Goal: Leave review/rating: Leave review/rating

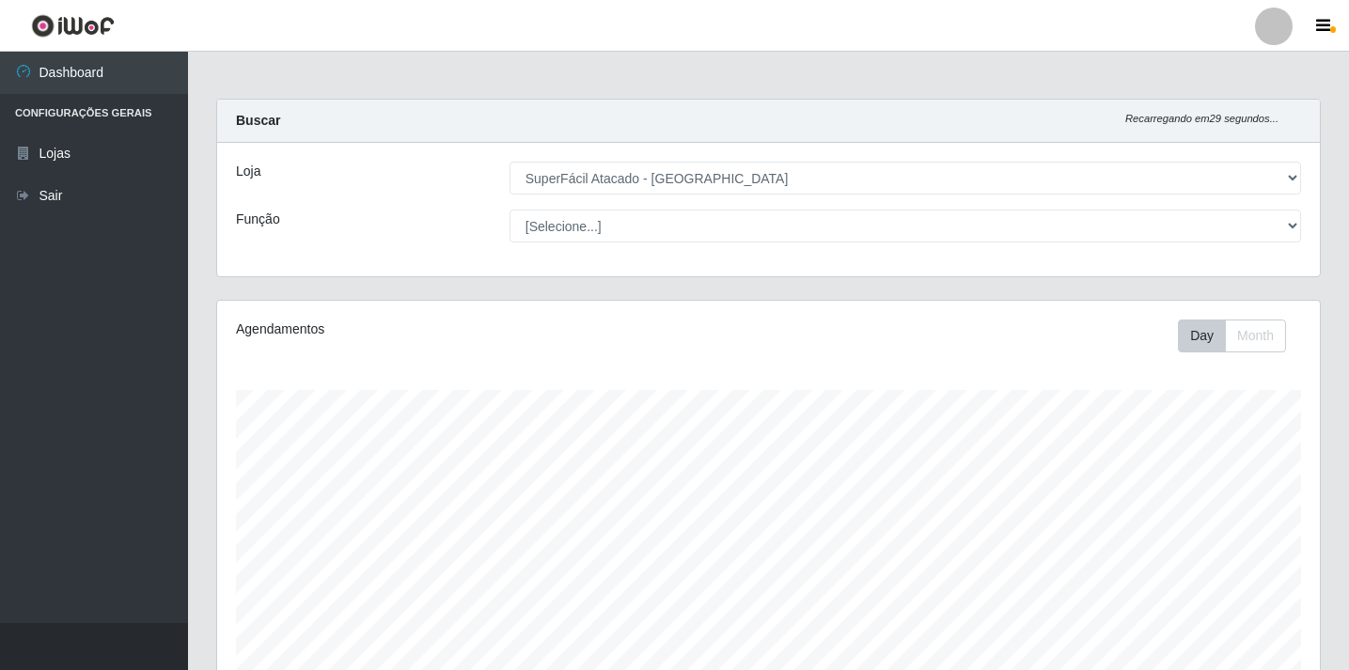
select select "503"
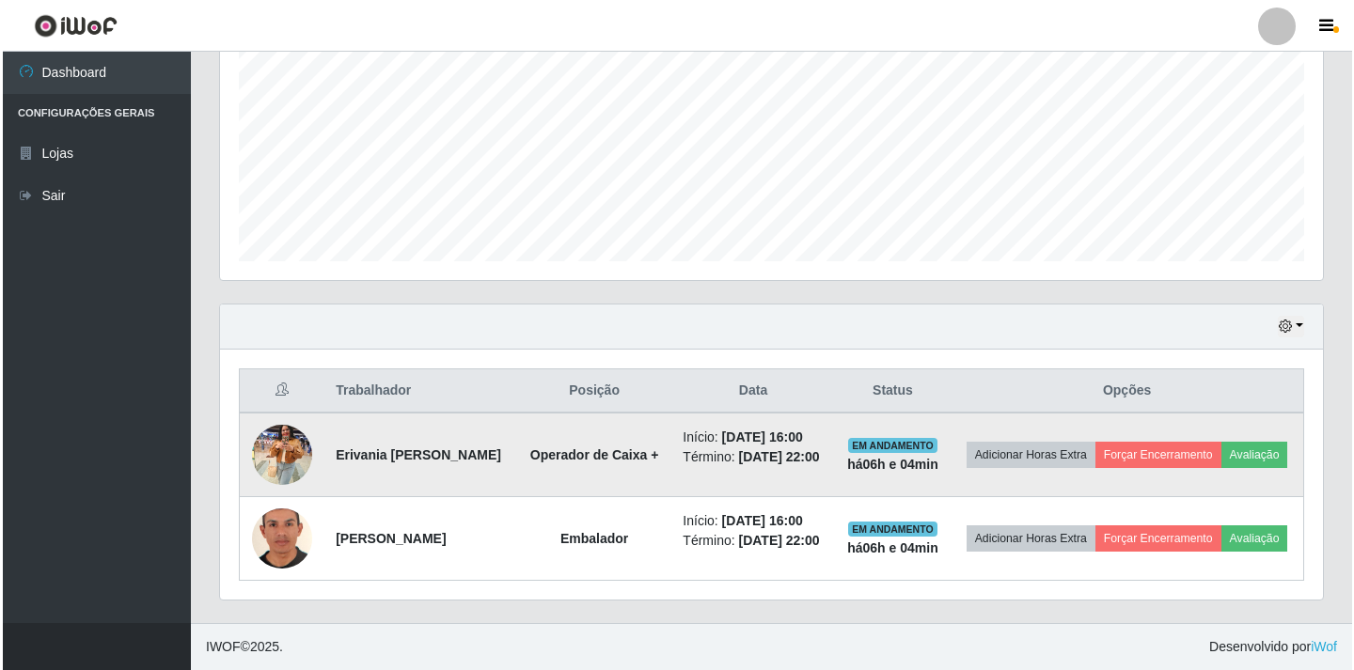
scroll to position [390, 1103]
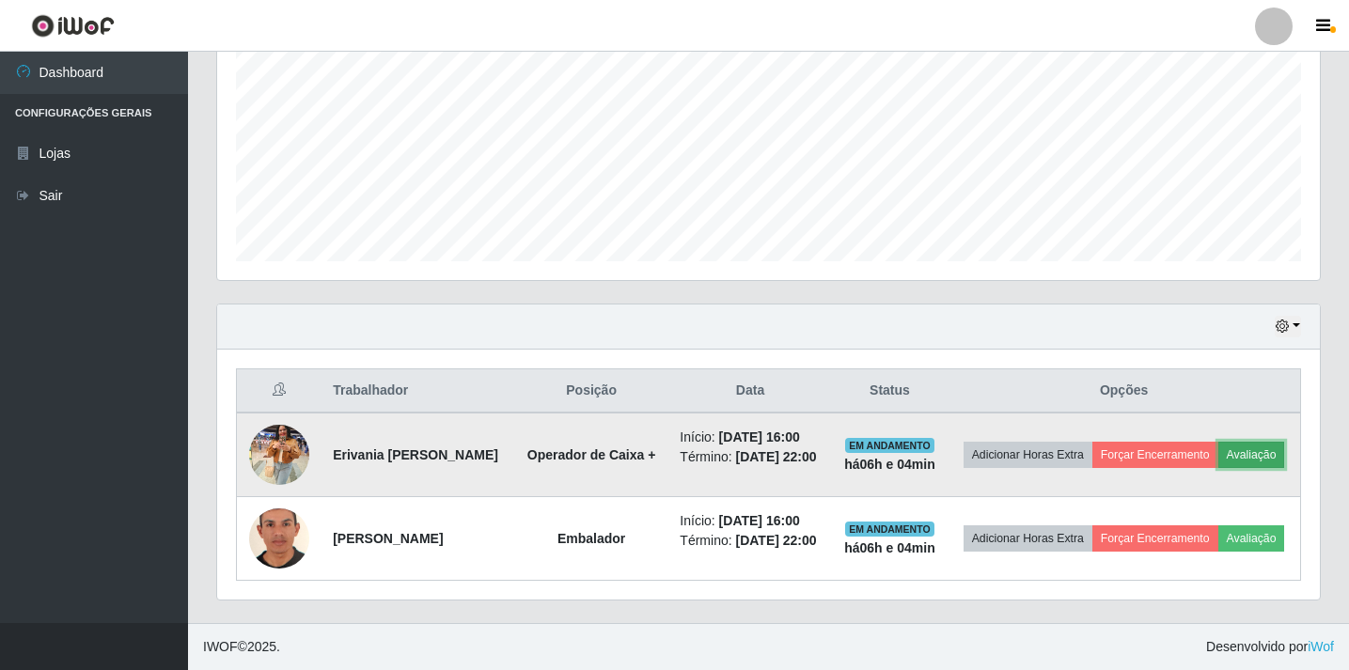
click at [1219, 446] on button "Avaliação" at bounding box center [1252, 455] width 67 height 26
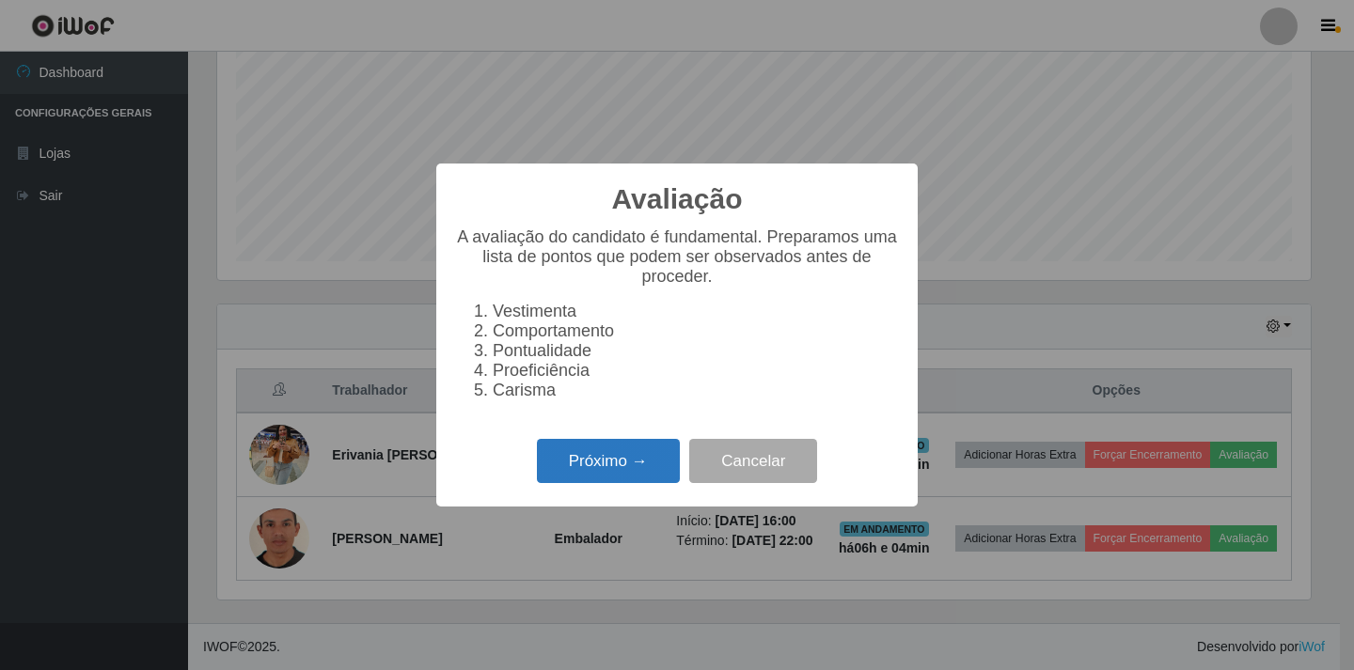
click at [606, 471] on button "Próximo →" at bounding box center [608, 461] width 143 height 44
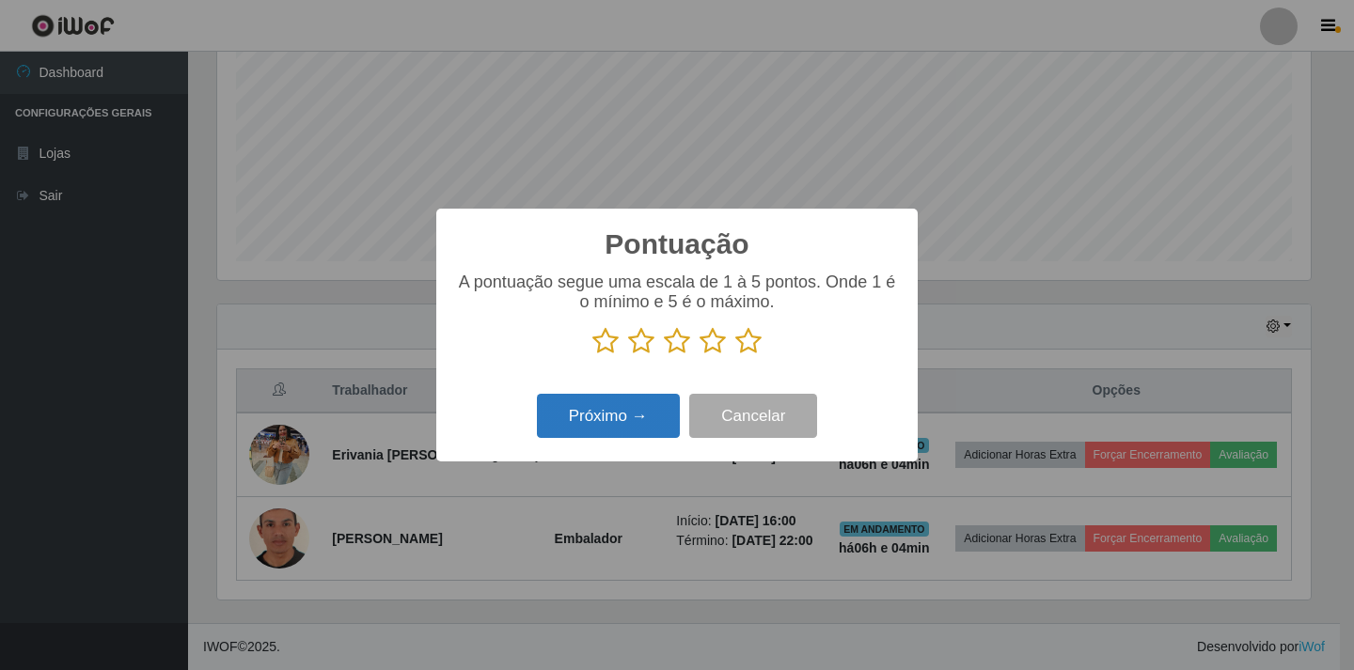
scroll to position [939961, 939258]
click at [672, 341] on icon at bounding box center [677, 341] width 26 height 28
click at [664, 355] on input "radio" at bounding box center [664, 355] width 0 height 0
click at [636, 415] on button "Próximo →" at bounding box center [608, 416] width 143 height 44
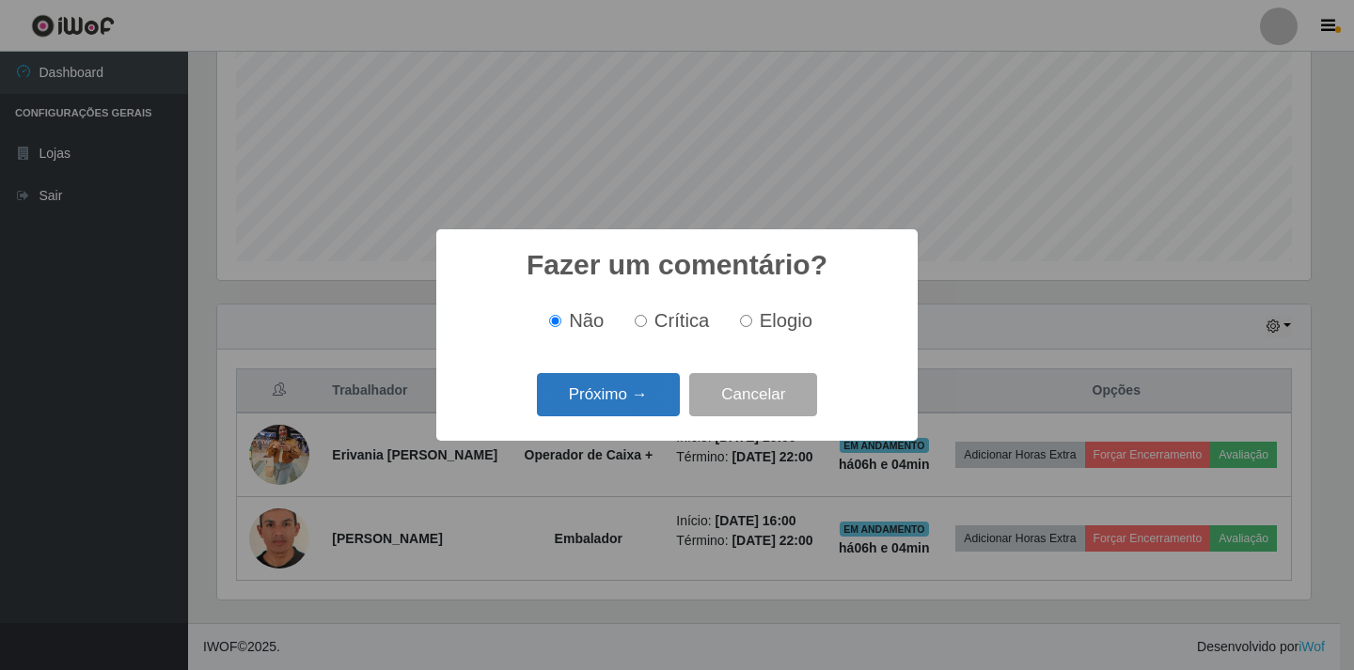
click at [641, 402] on button "Próximo →" at bounding box center [608, 395] width 143 height 44
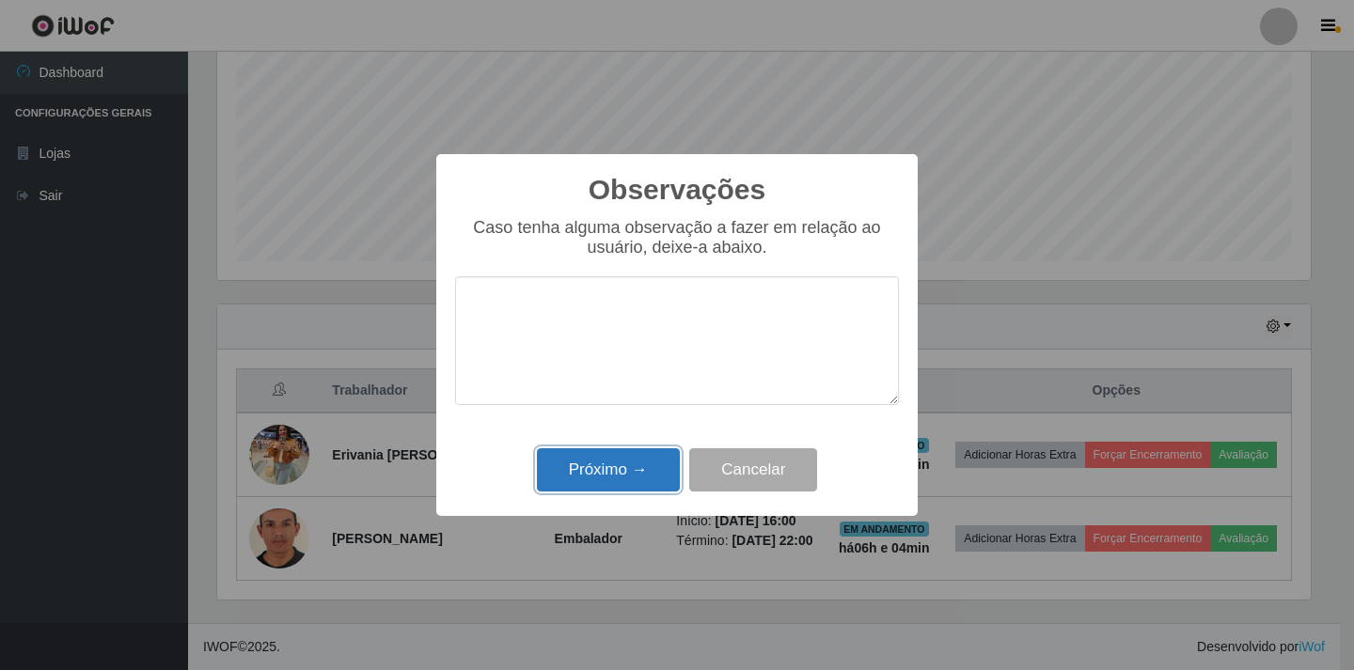
click at [623, 476] on button "Próximo →" at bounding box center [608, 471] width 143 height 44
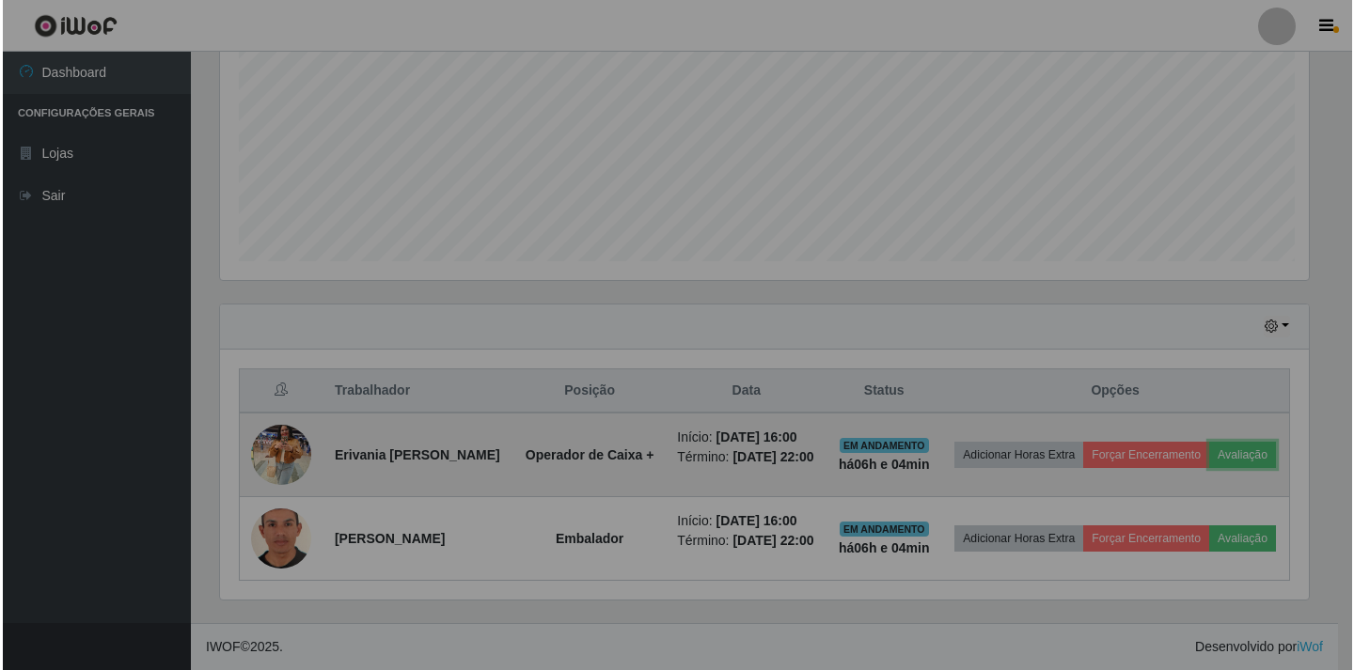
scroll to position [390, 1103]
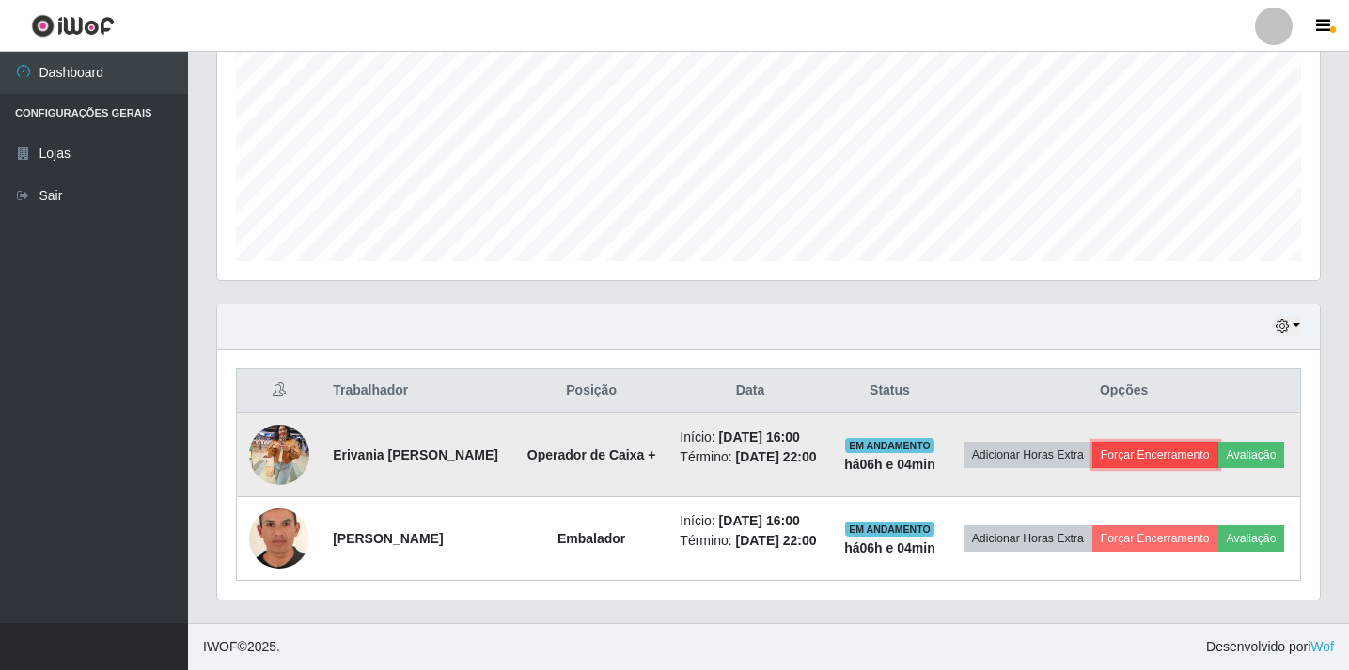
click at [1215, 442] on button "Forçar Encerramento" at bounding box center [1156, 455] width 126 height 26
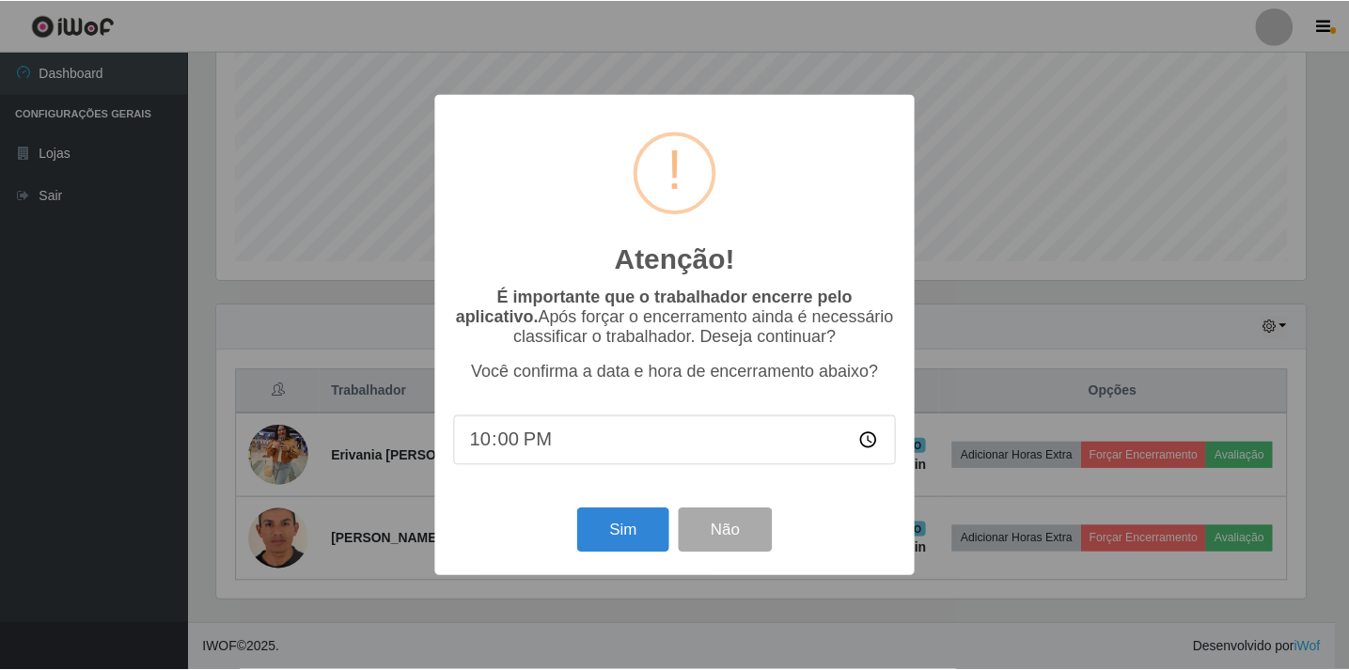
scroll to position [390, 1094]
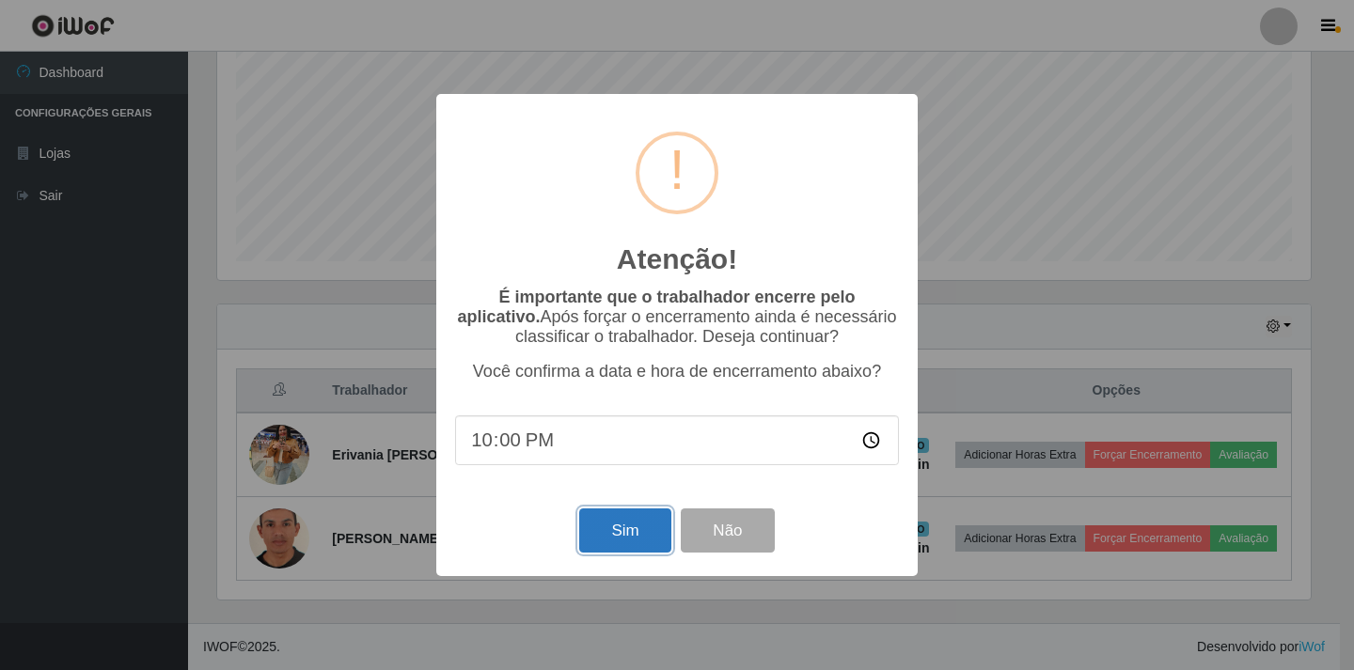
click at [630, 541] on button "Sim" at bounding box center [624, 531] width 91 height 44
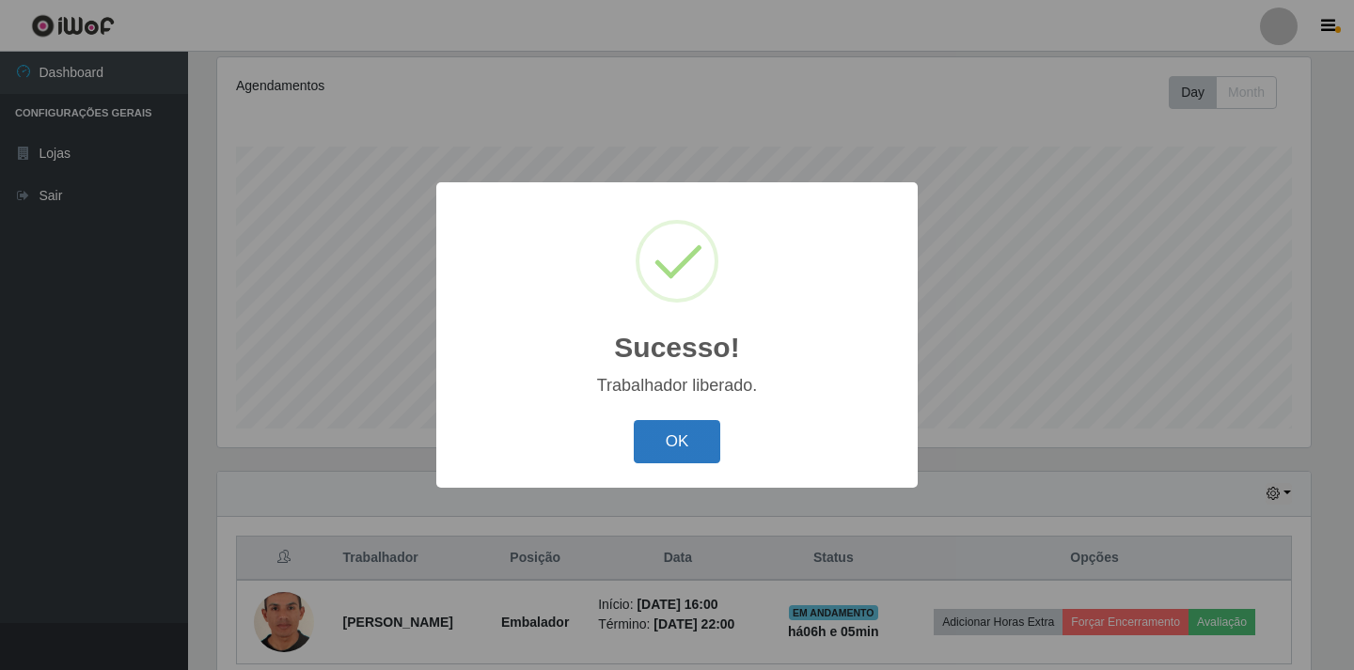
click at [703, 450] on button "OK" at bounding box center [677, 442] width 87 height 44
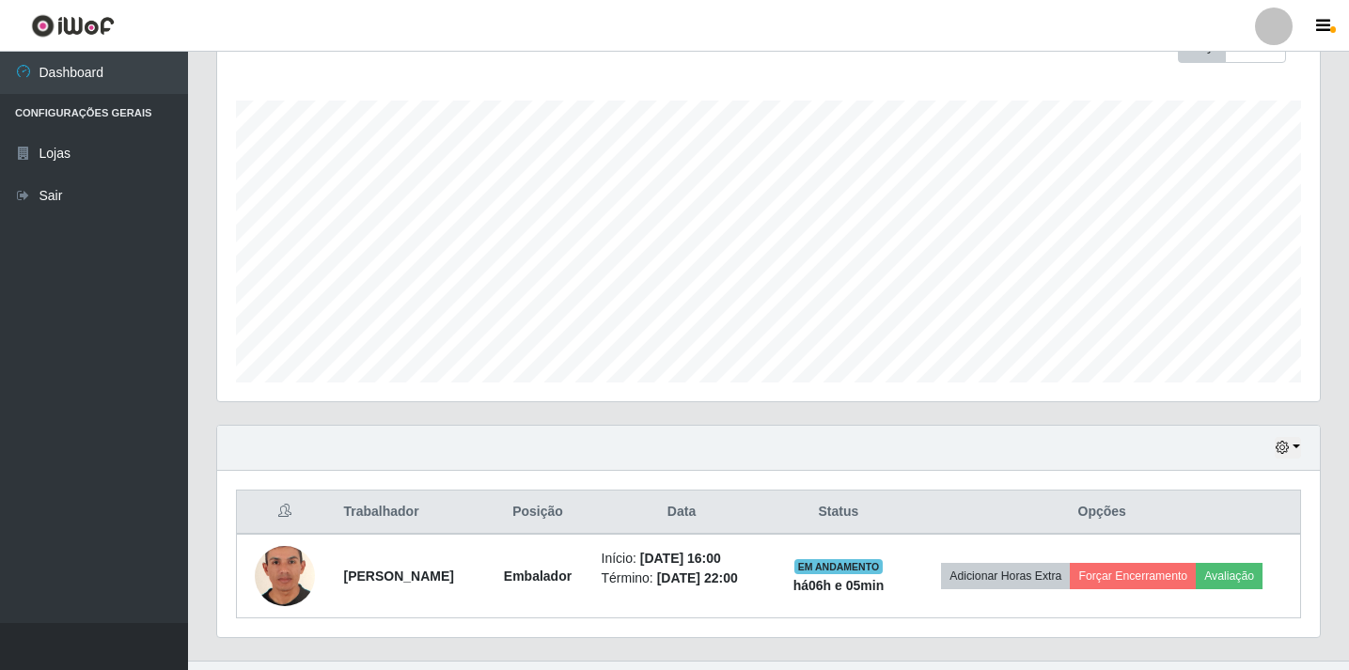
scroll to position [327, 0]
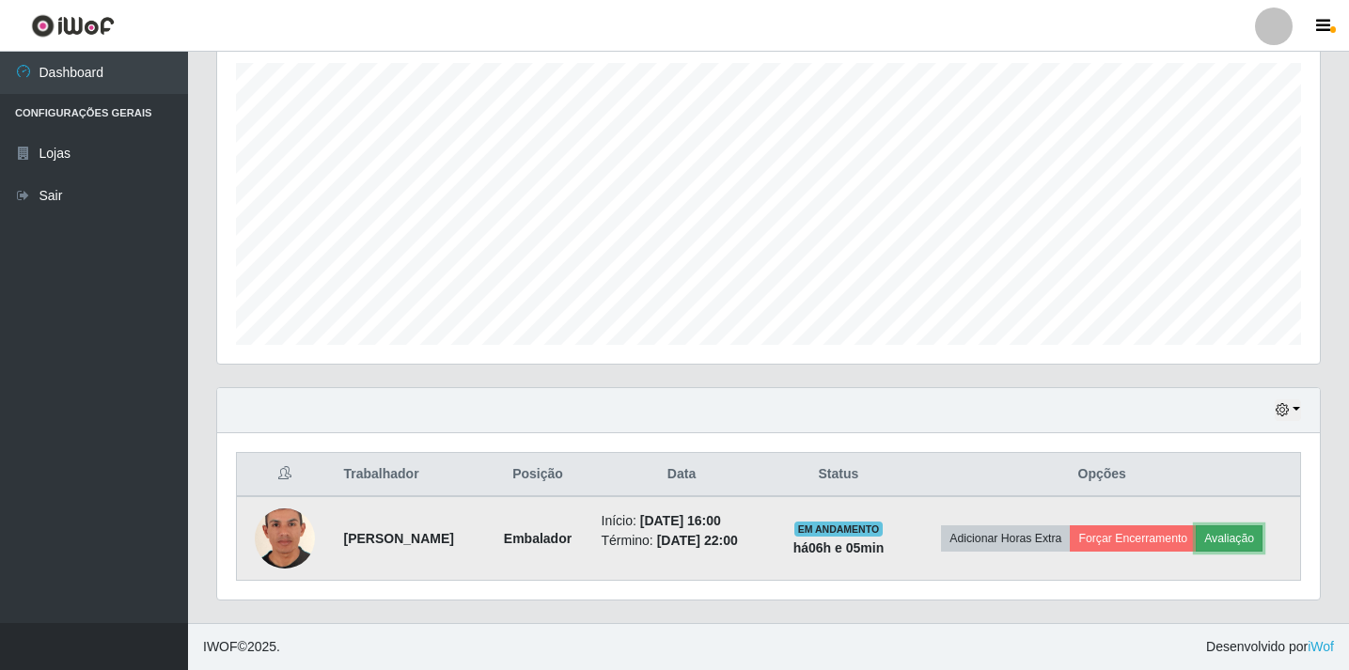
click at [1226, 535] on button "Avaliação" at bounding box center [1229, 539] width 67 height 26
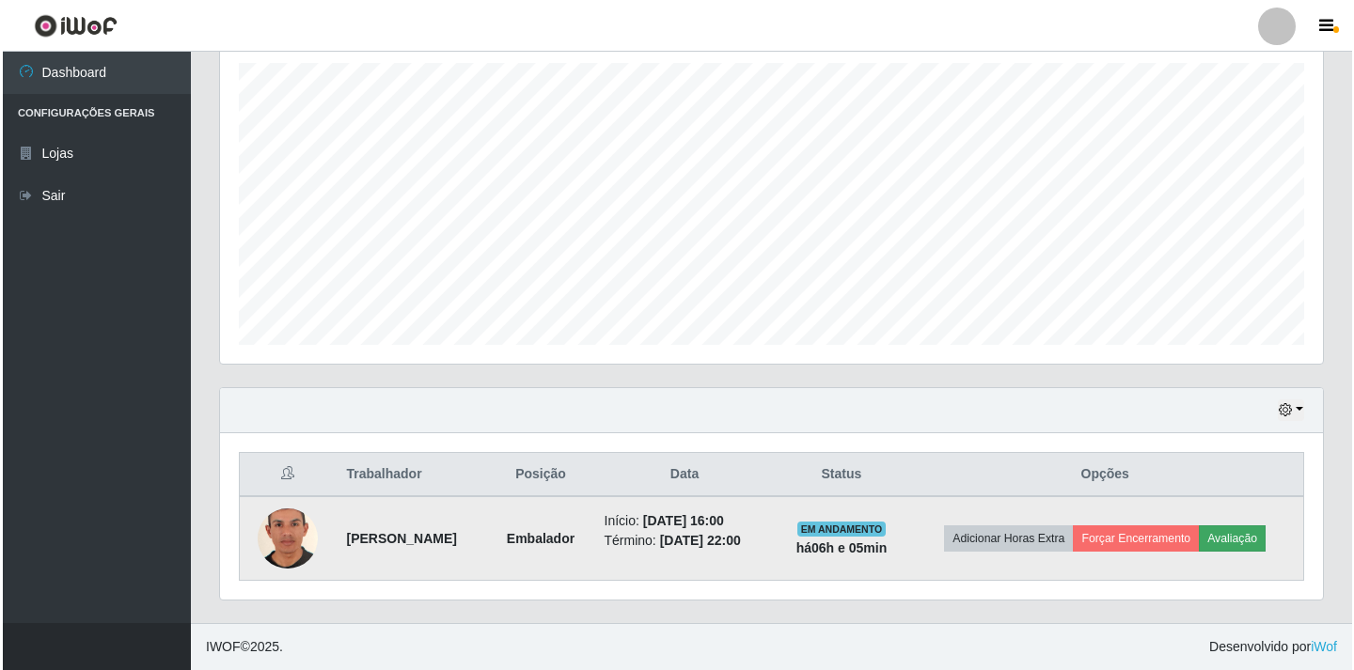
scroll to position [390, 1094]
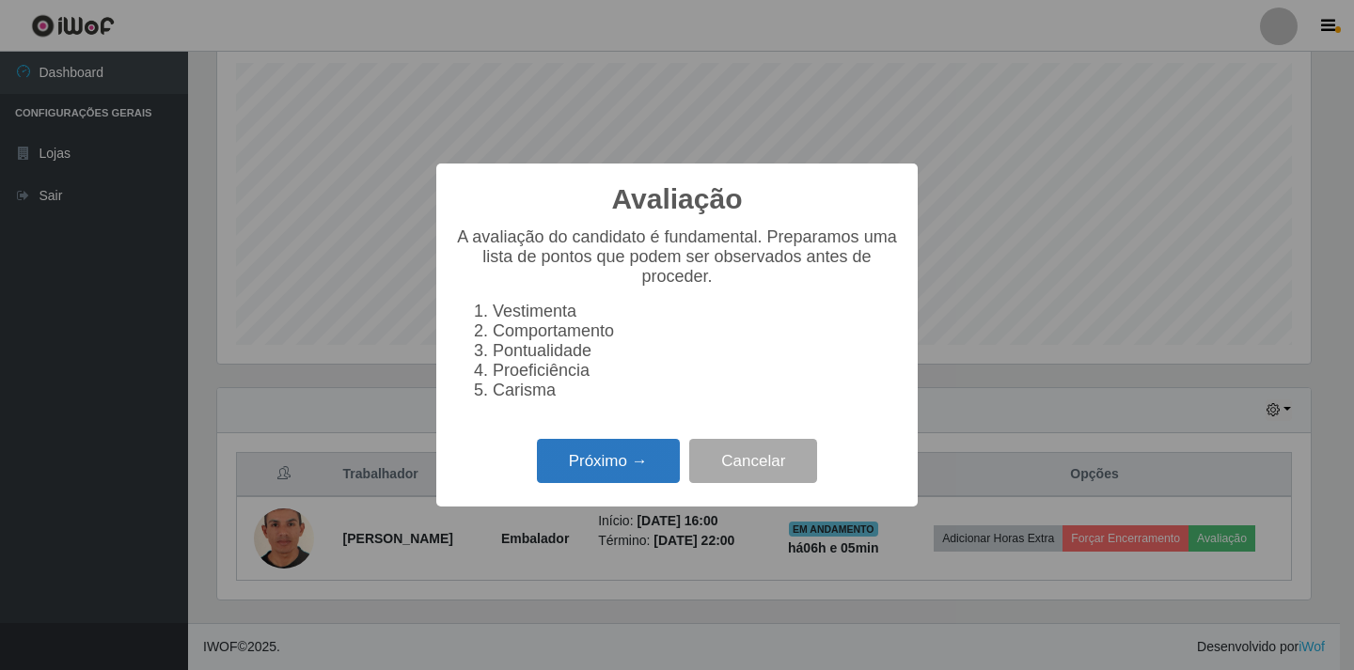
click at [623, 469] on button "Próximo →" at bounding box center [608, 461] width 143 height 44
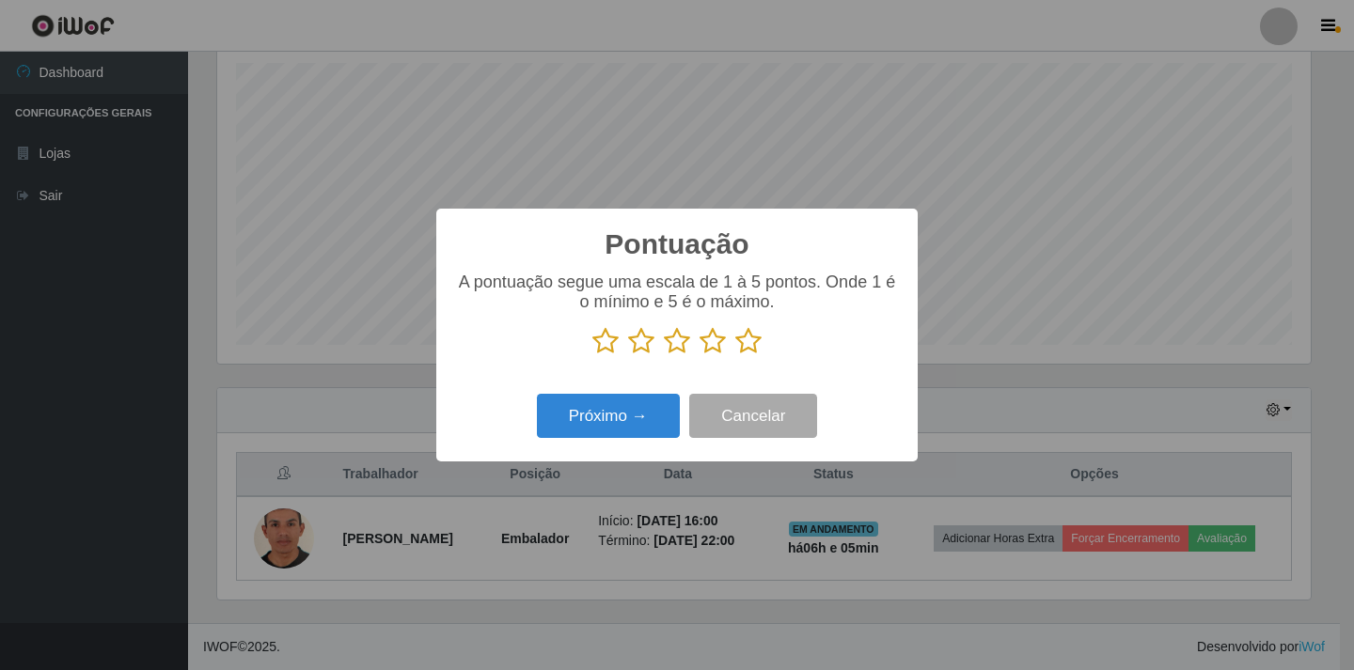
click at [708, 342] on icon at bounding box center [713, 341] width 26 height 28
click at [700, 355] on input "radio" at bounding box center [700, 355] width 0 height 0
click at [635, 412] on button "Próximo →" at bounding box center [608, 416] width 143 height 44
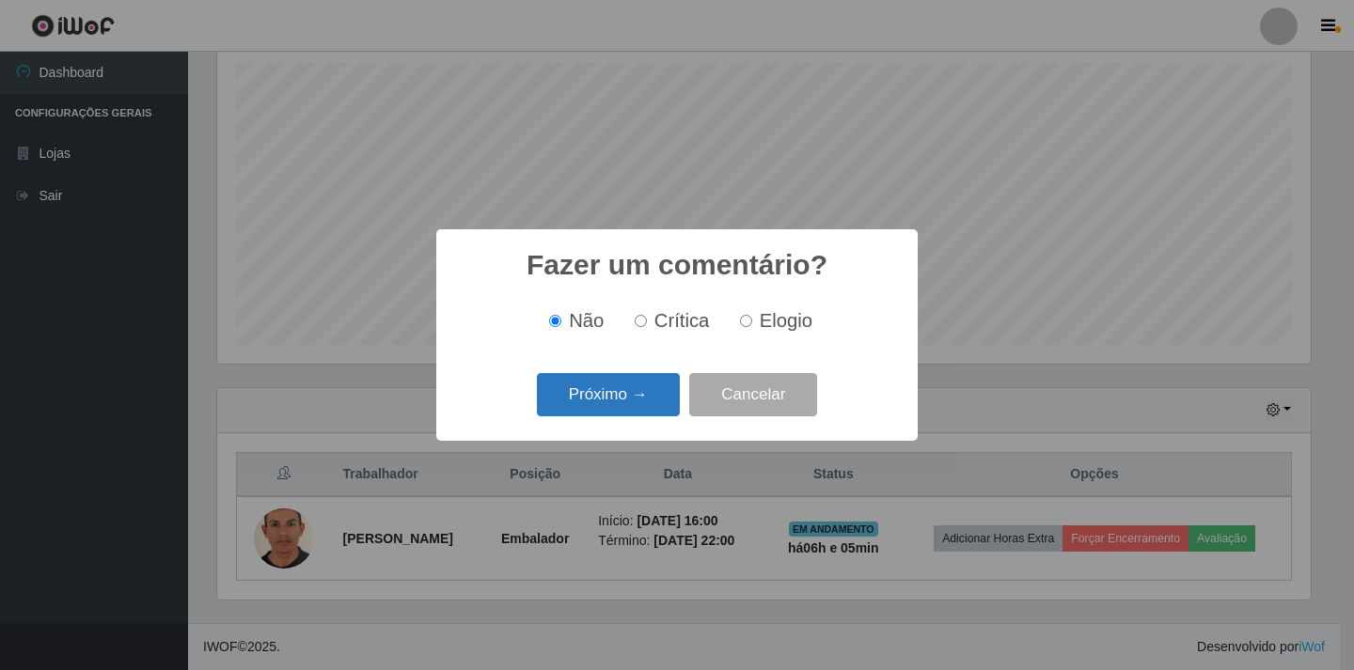
click at [651, 406] on button "Próximo →" at bounding box center [608, 395] width 143 height 44
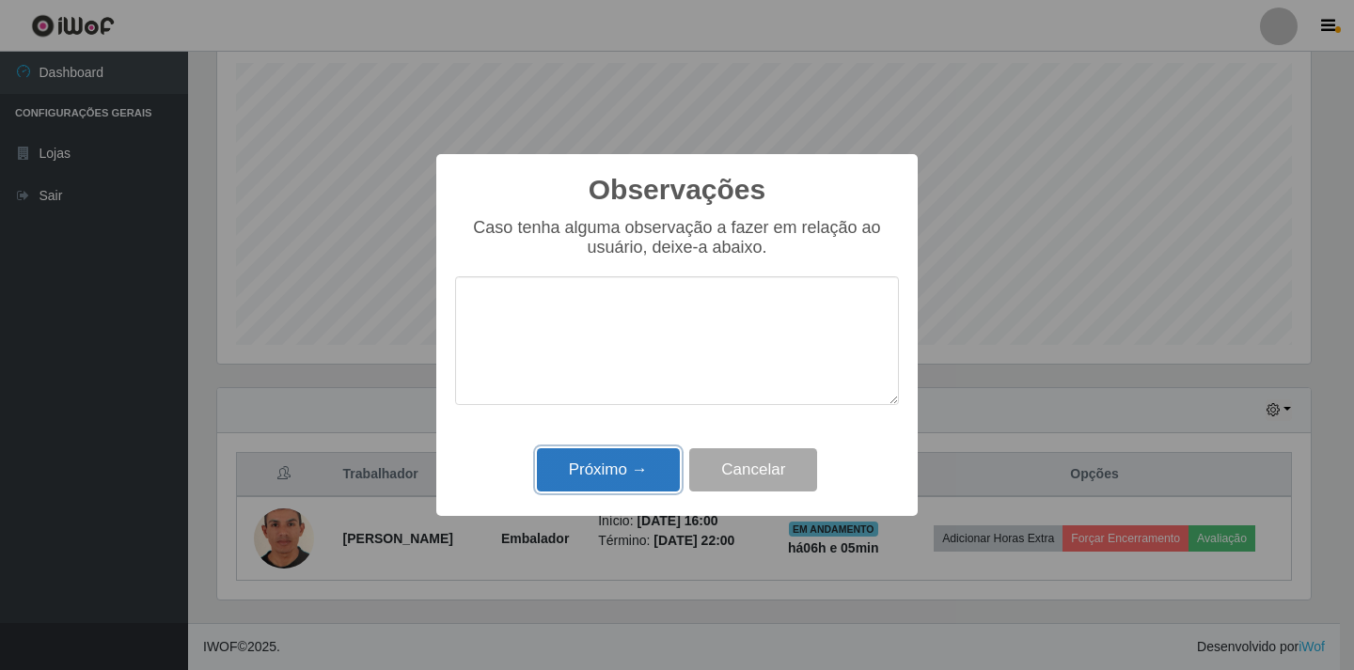
click at [635, 466] on button "Próximo →" at bounding box center [608, 471] width 143 height 44
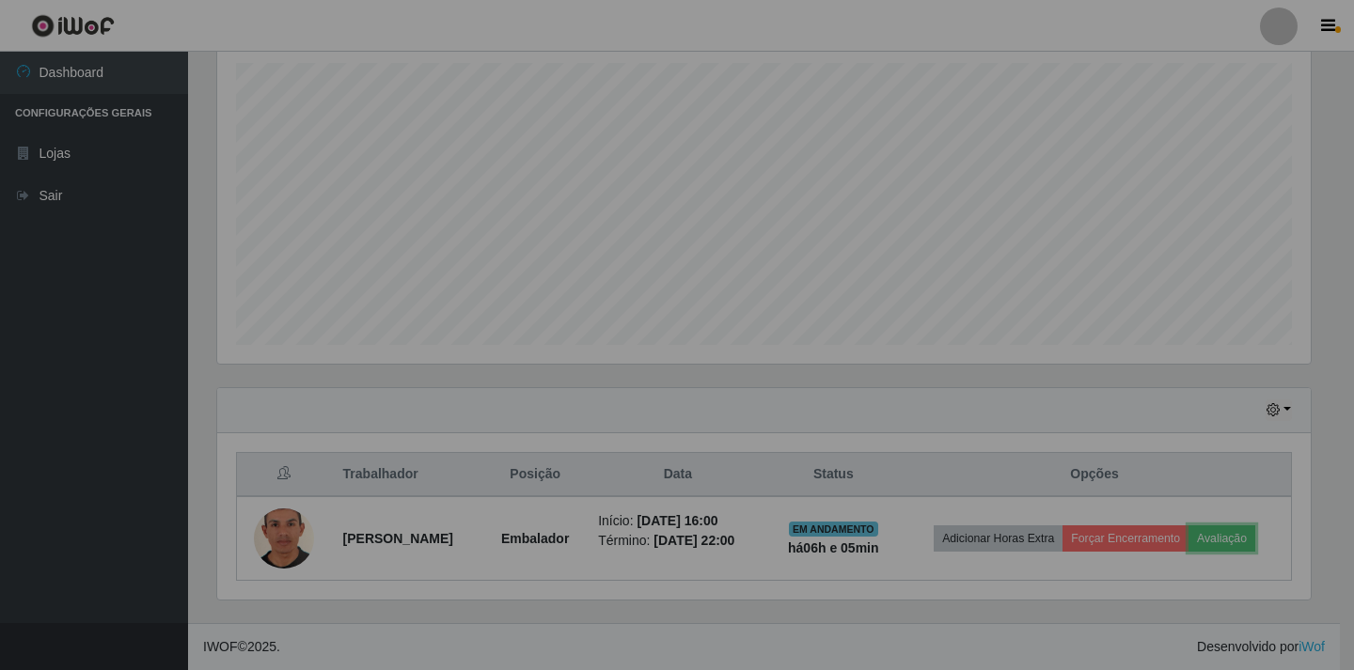
scroll to position [390, 1103]
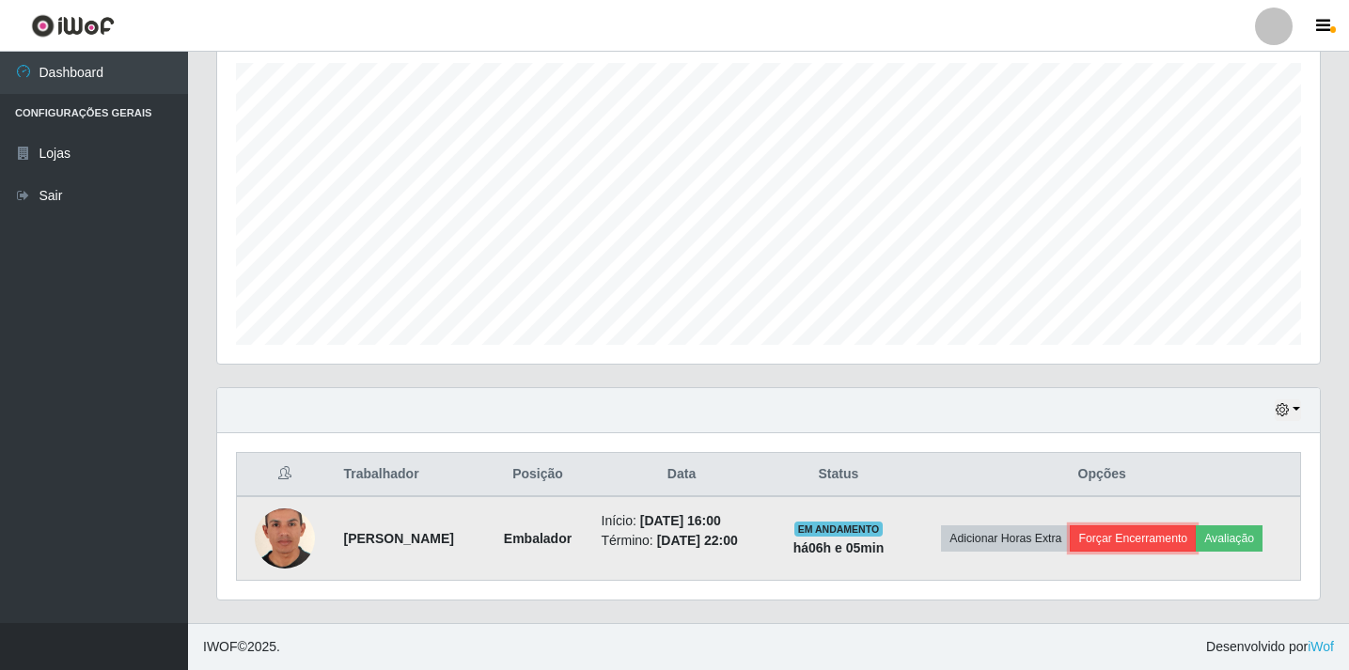
click at [1147, 544] on button "Forçar Encerramento" at bounding box center [1133, 539] width 126 height 26
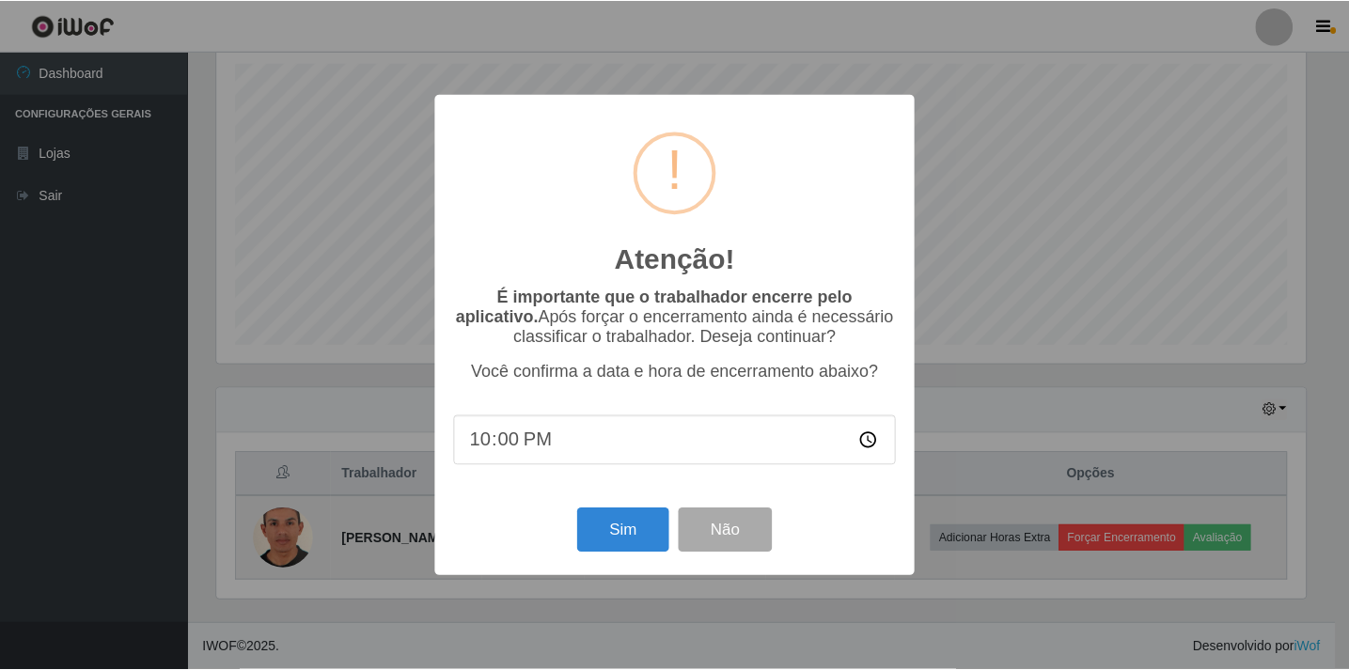
scroll to position [390, 1094]
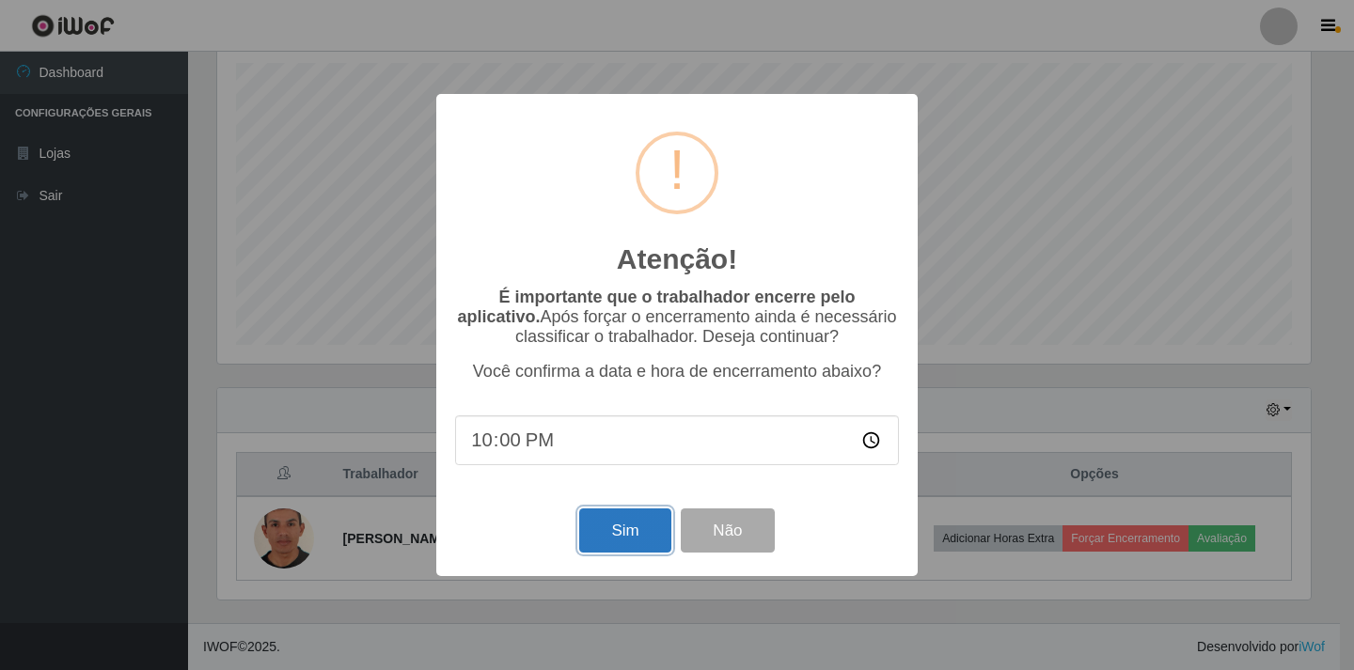
click at [615, 534] on button "Sim" at bounding box center [624, 531] width 91 height 44
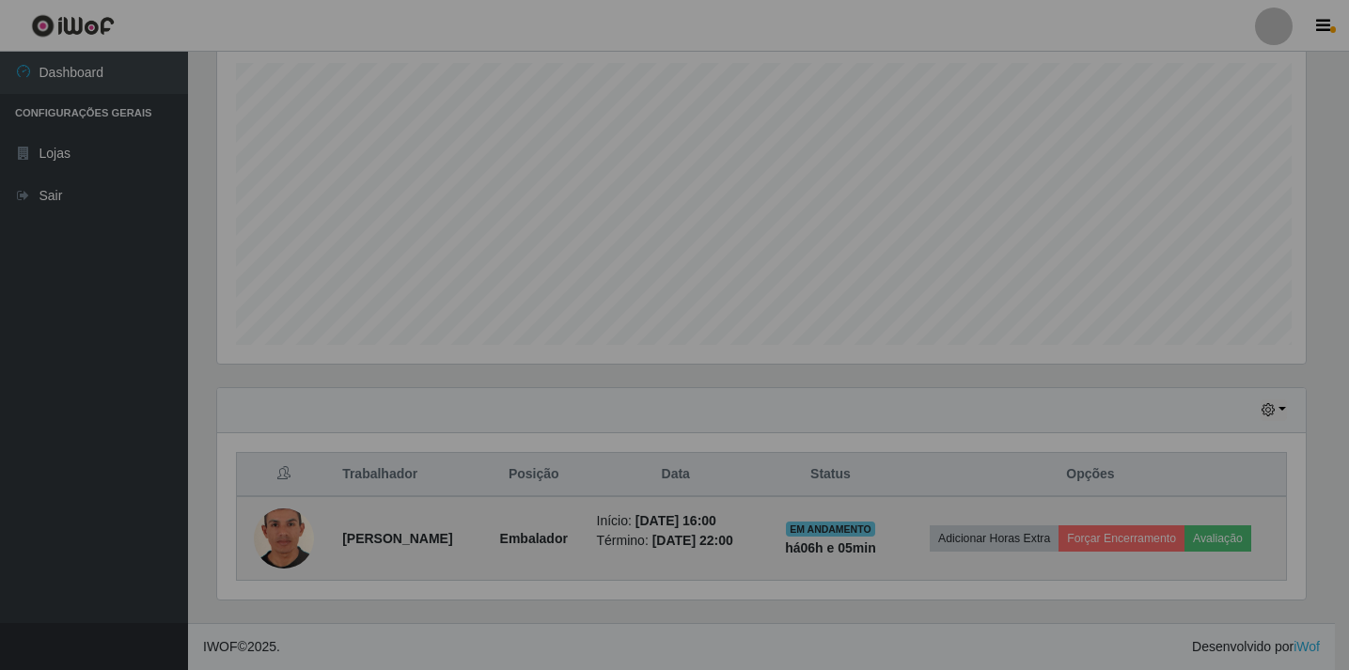
scroll to position [0, 0]
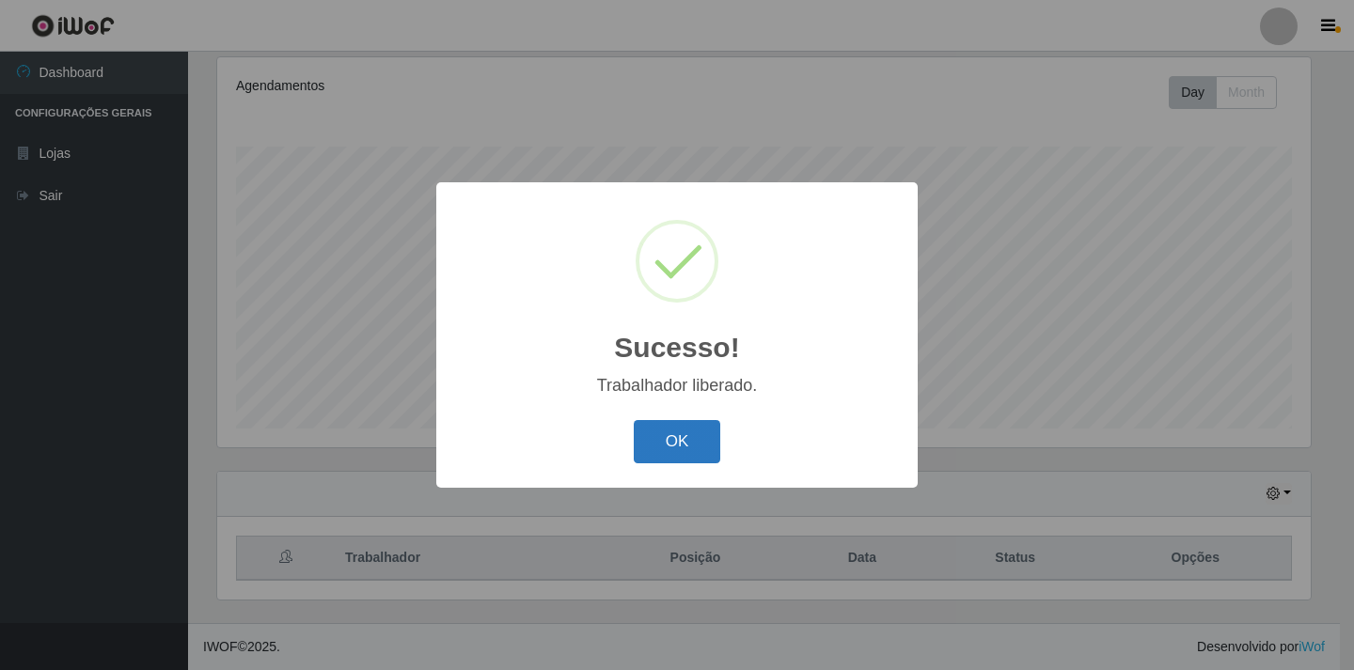
click at [698, 449] on button "OK" at bounding box center [677, 442] width 87 height 44
